Goal: Find specific page/section: Find specific page/section

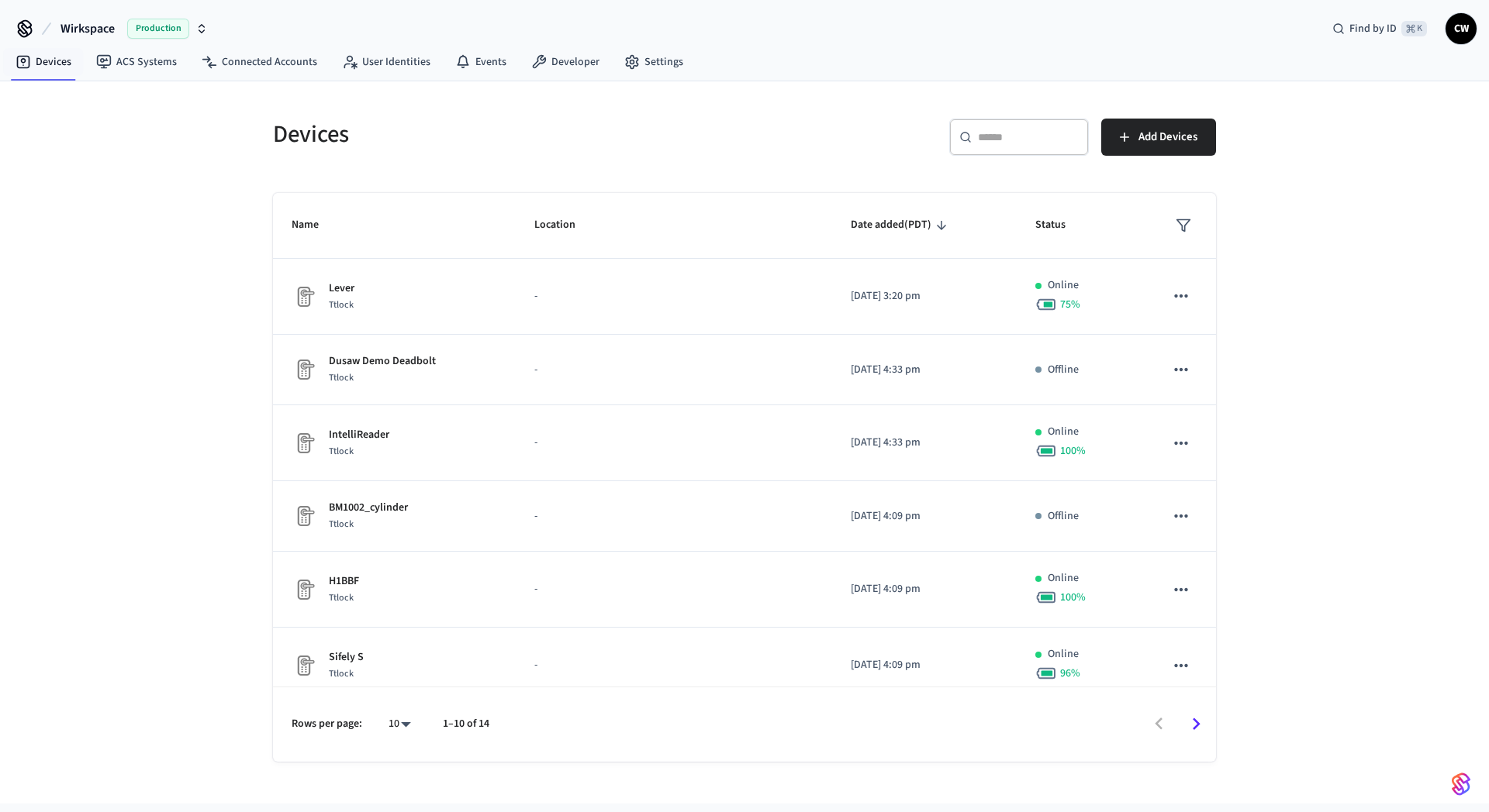
click at [70, 31] on span "Wirkspace" at bounding box center [88, 28] width 54 height 19
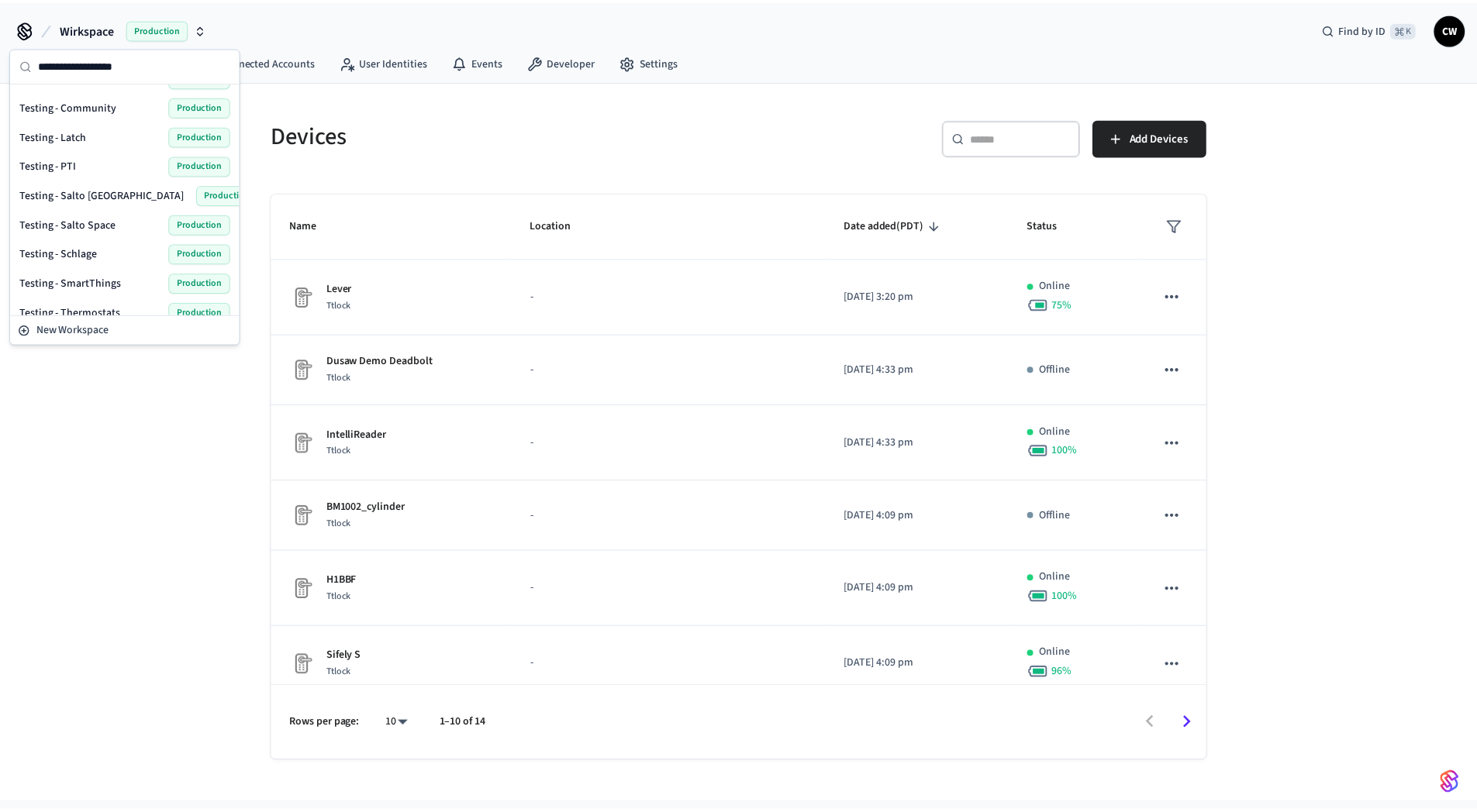
scroll to position [678, 0]
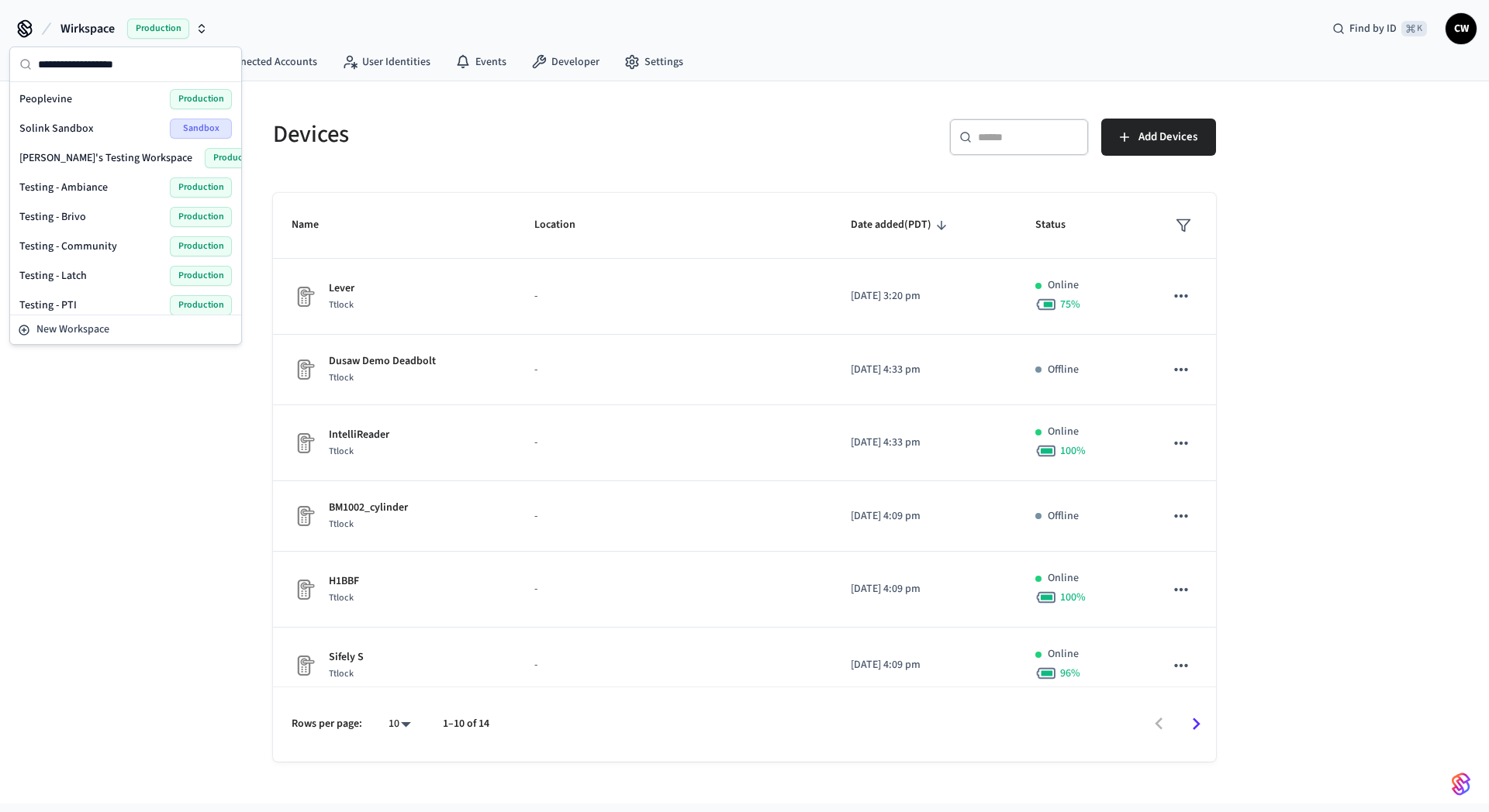
click at [80, 246] on span "Testing - Community" at bounding box center [68, 246] width 98 height 15
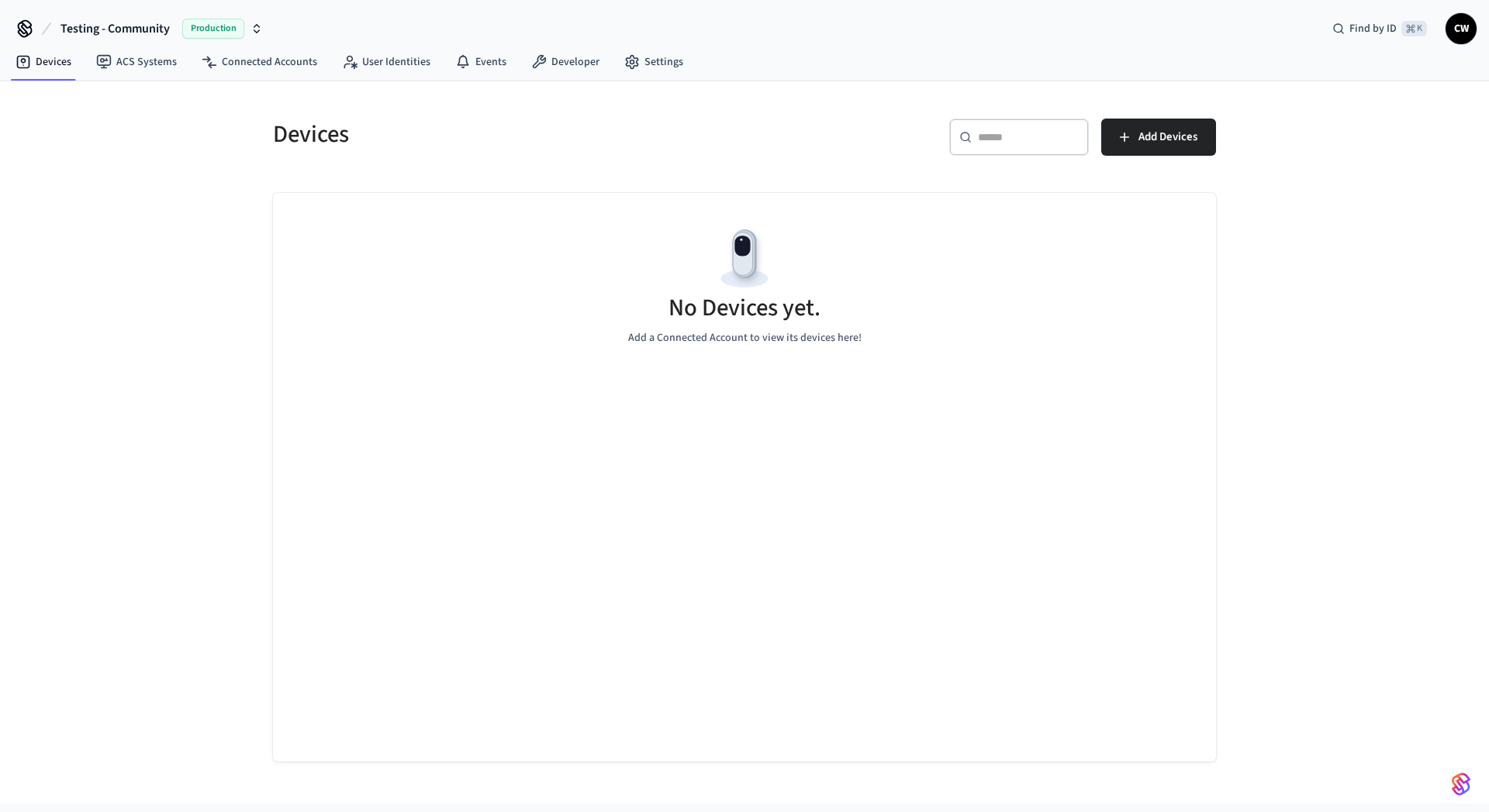
click at [250, 254] on div "Devices ​ ​ Add Devices No Devices yet. Add a Connected Account to view its dev…" at bounding box center [744, 422] width 993 height 681
click at [143, 72] on link "ACS Systems" at bounding box center [136, 62] width 105 height 28
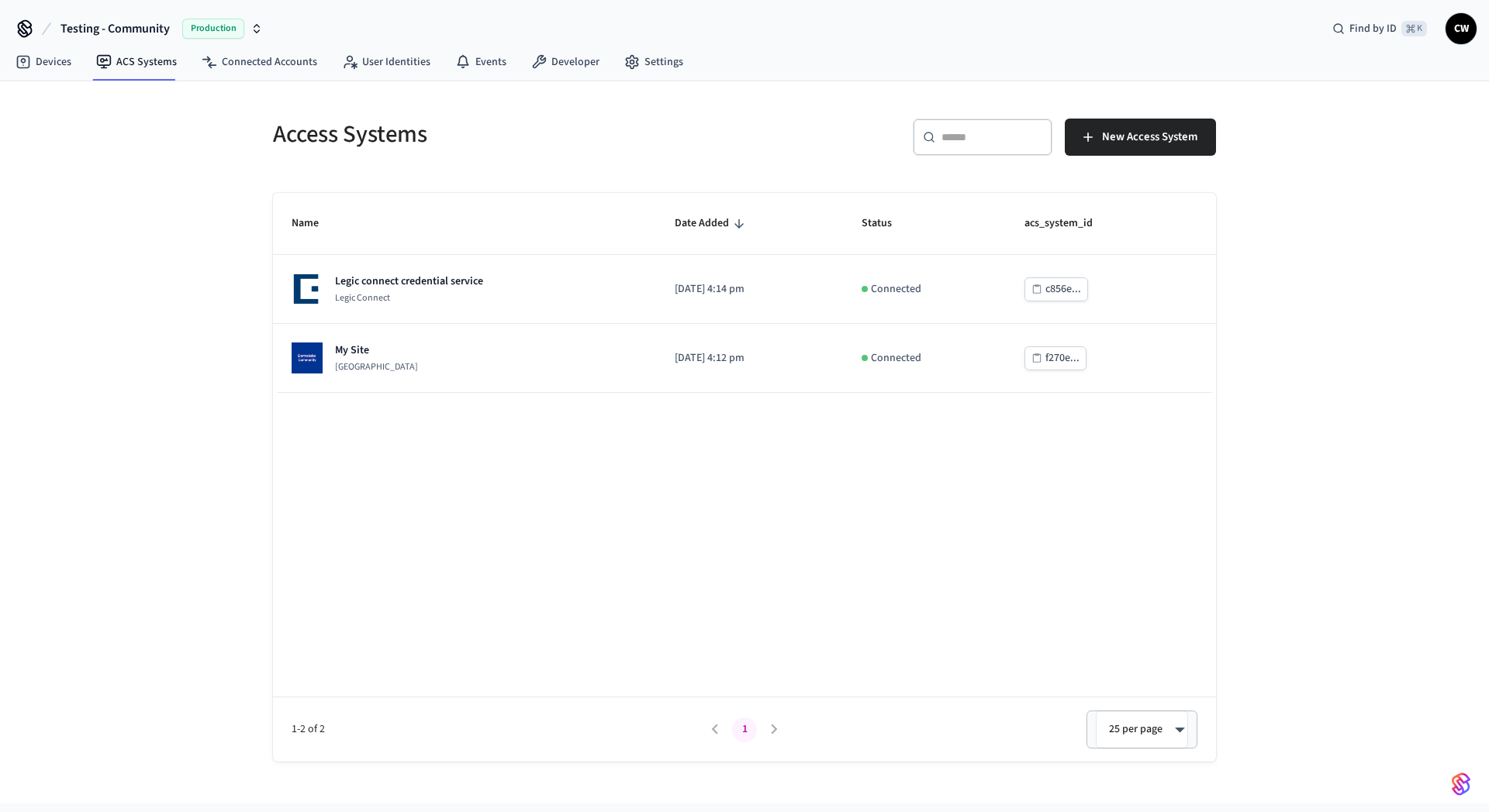
click at [139, 272] on div "Access Systems ​ ​ New Access System Name Date Added Status acs_system_id Legic…" at bounding box center [744, 443] width 1489 height 722
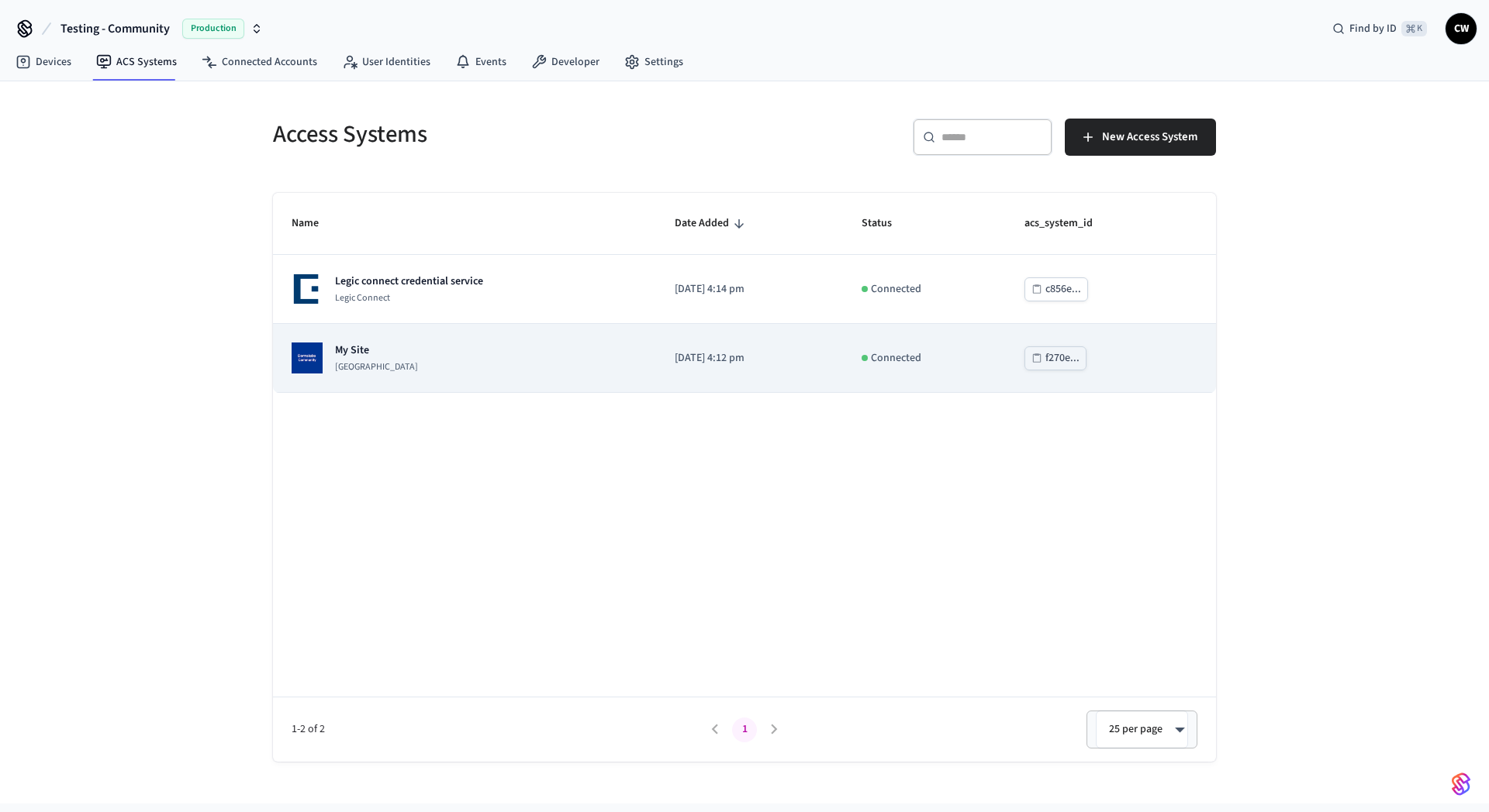
click at [418, 353] on p "My Site" at bounding box center [377, 349] width 83 height 15
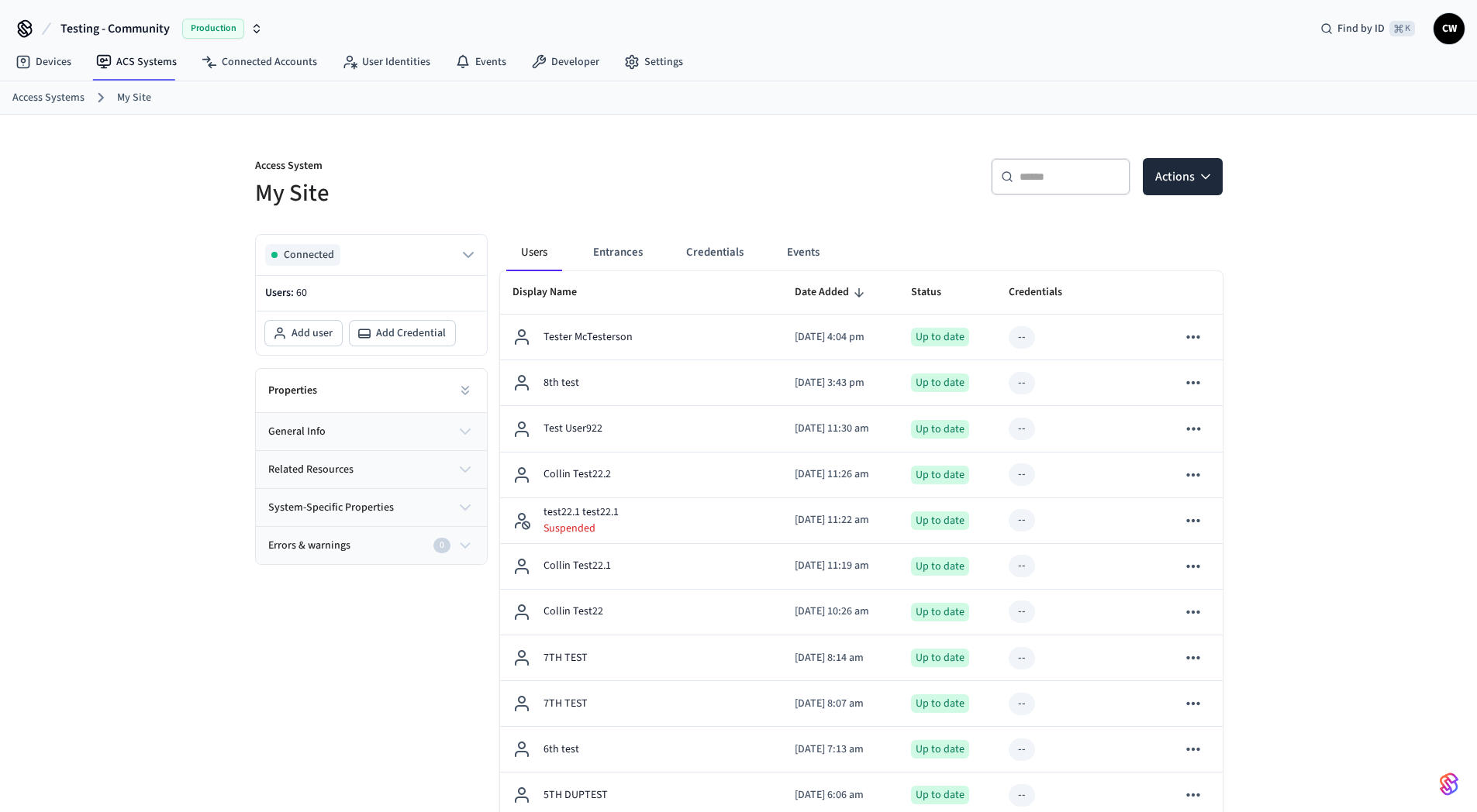
click at [628, 256] on button "Entrances" at bounding box center [618, 253] width 74 height 37
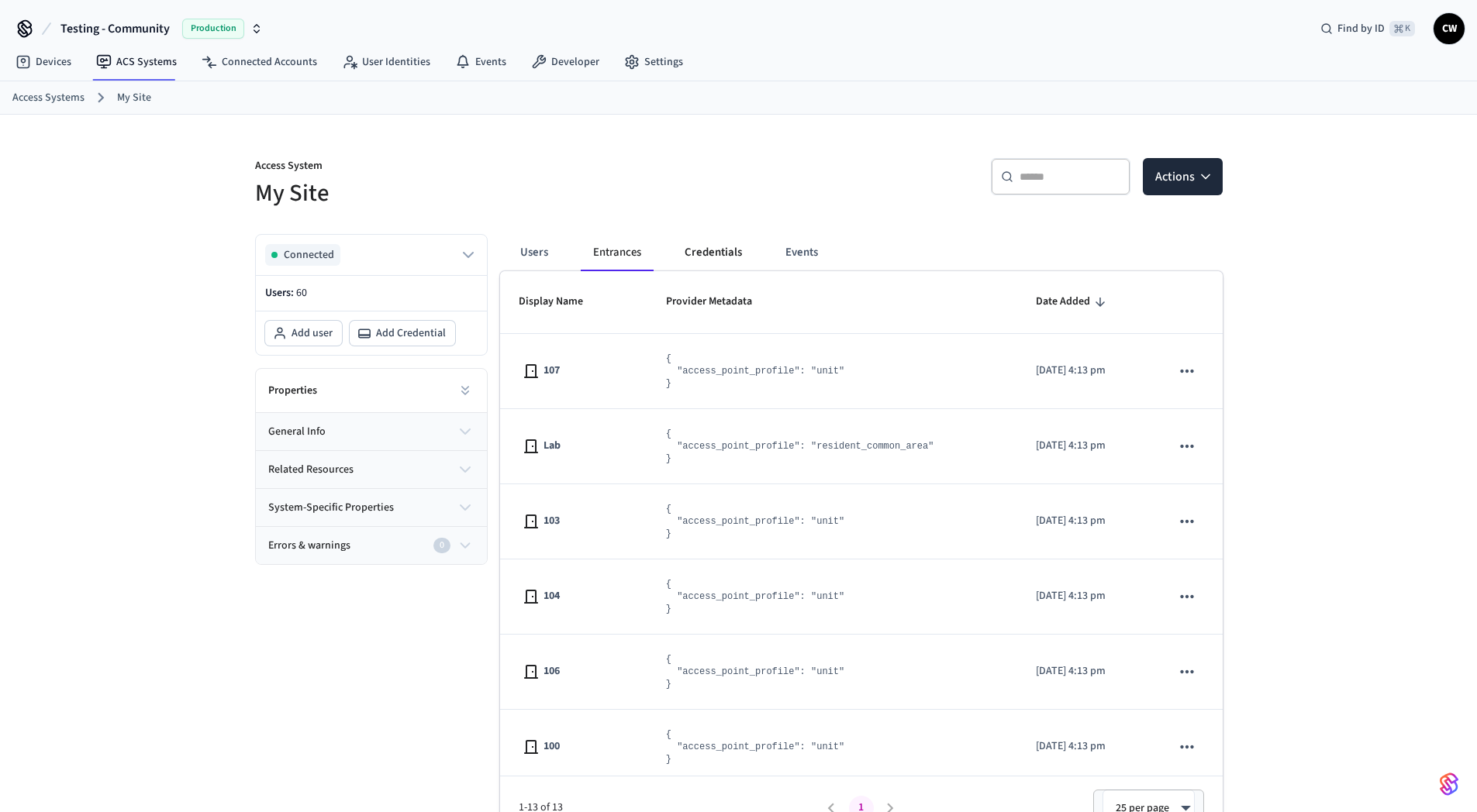
click at [698, 250] on button "Credentials" at bounding box center [713, 253] width 82 height 37
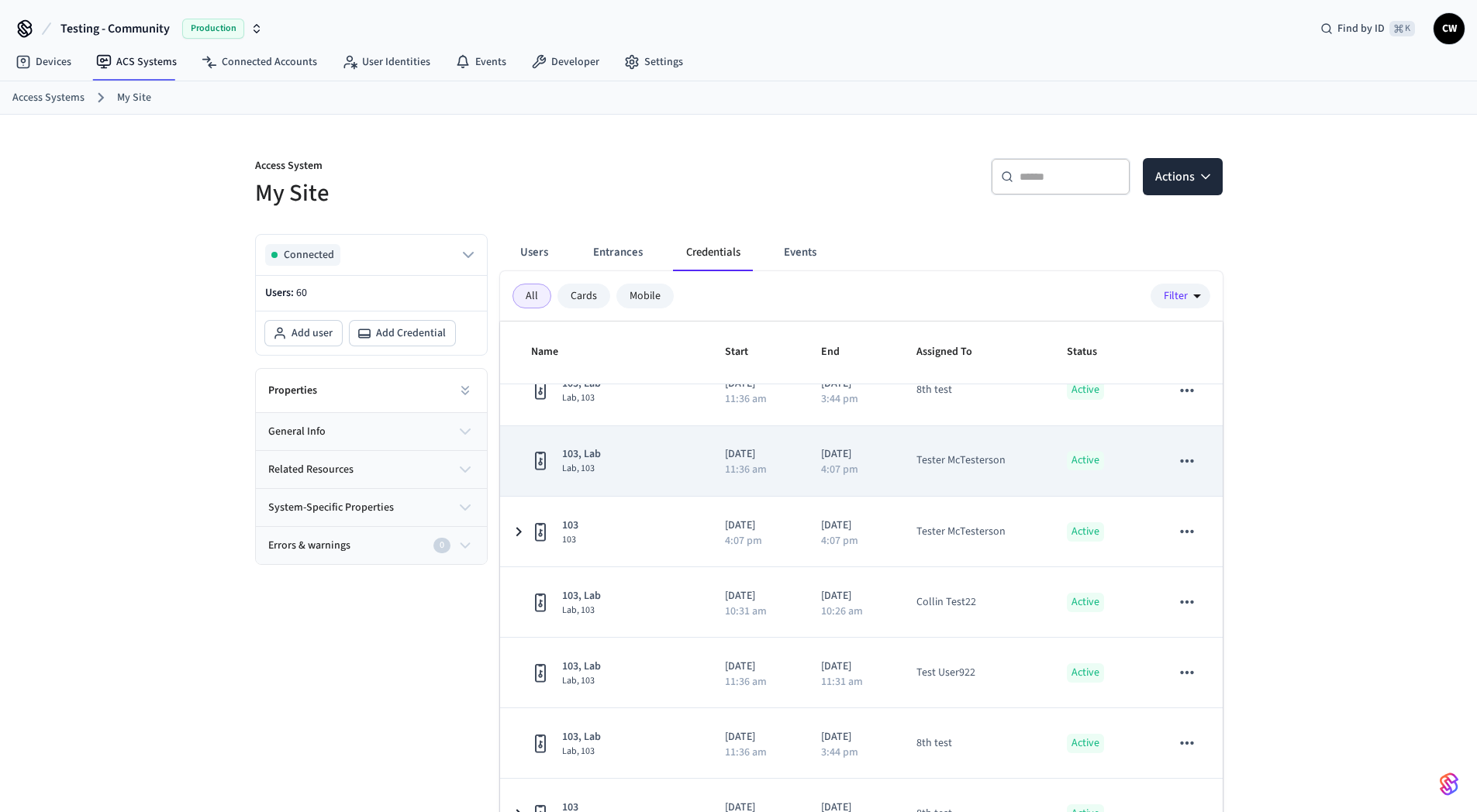
scroll to position [138, 0]
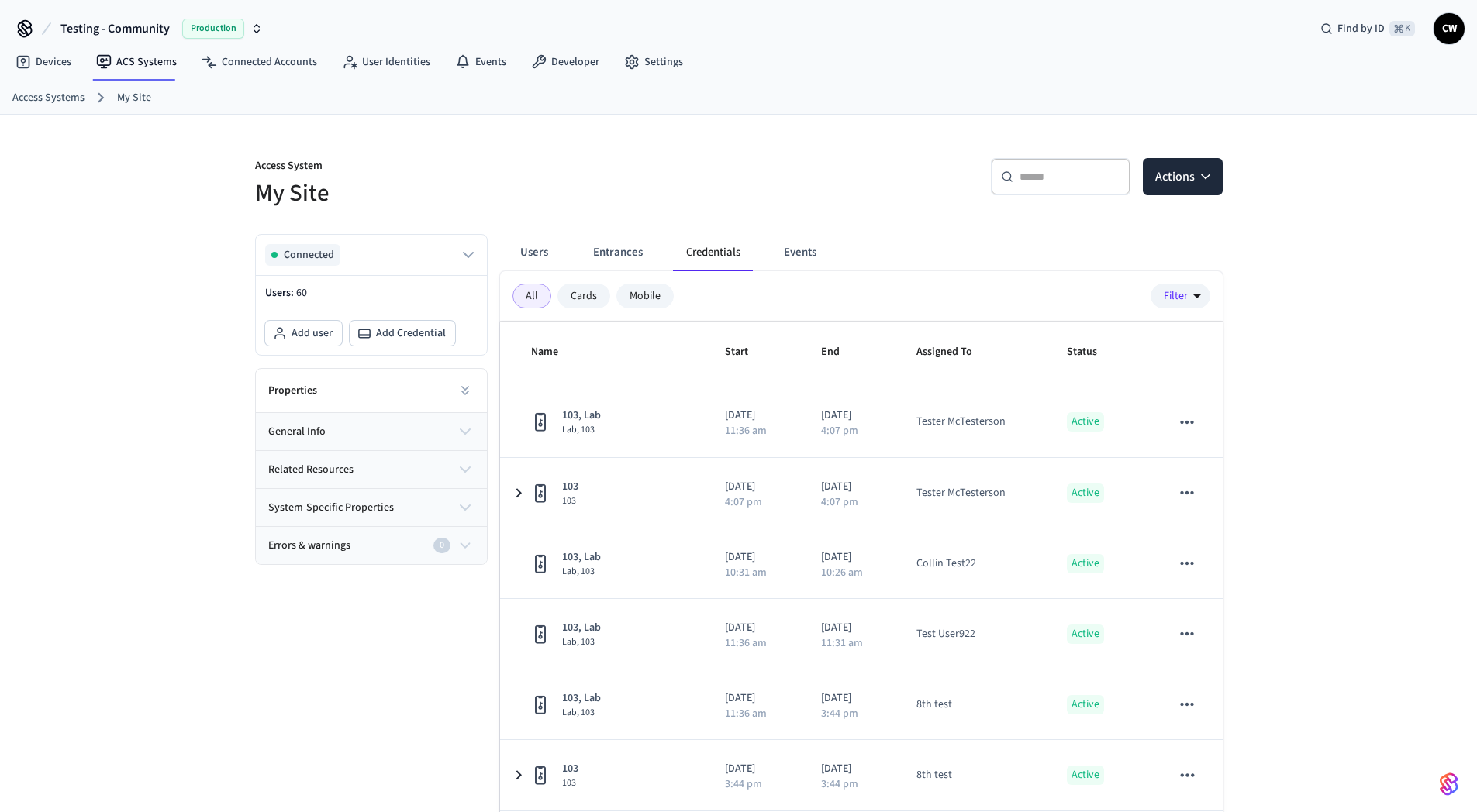
click at [1348, 522] on div "Access System My Site ​ ​ Actions Connected Users: 60 Add user Add Credential P…" at bounding box center [738, 502] width 1477 height 776
click at [1354, 493] on div "Access System My Site ​ ​ Actions Connected Users: 60 Add user Add Credential P…" at bounding box center [738, 502] width 1477 height 776
click at [1334, 504] on div "Access System My Site ​ ​ Actions Connected Users: 60 Add user Add Credential P…" at bounding box center [738, 502] width 1477 height 776
